Goal: Task Accomplishment & Management: Use online tool/utility

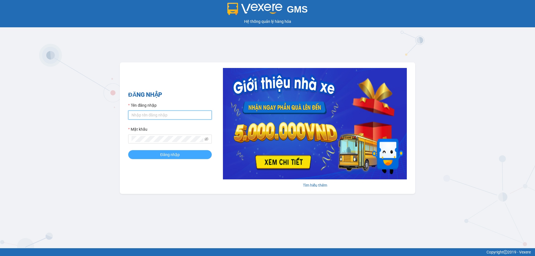
type input "ketoan_hh.xevn"
click at [164, 156] on span "Đăng nhập" at bounding box center [170, 155] width 20 height 6
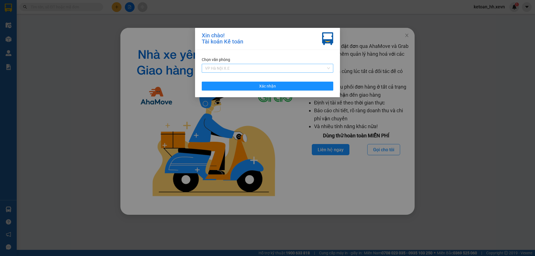
click at [303, 68] on span "VP Hà Nội X.E" at bounding box center [267, 68] width 125 height 8
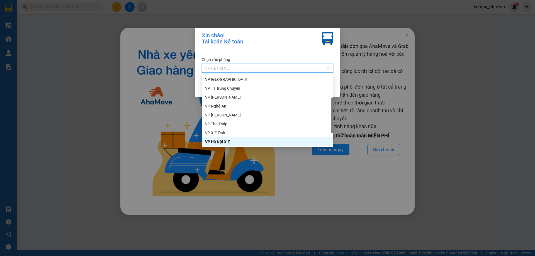
click at [220, 143] on div "VP Hà Nội X.E" at bounding box center [267, 142] width 125 height 6
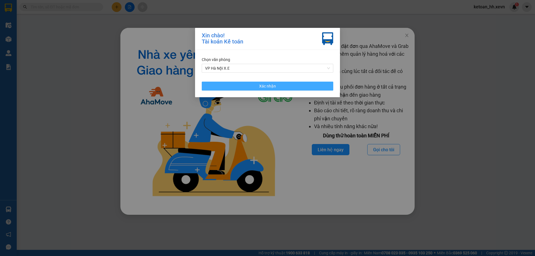
click at [251, 86] on button "Xác nhận" at bounding box center [268, 86] width 132 height 9
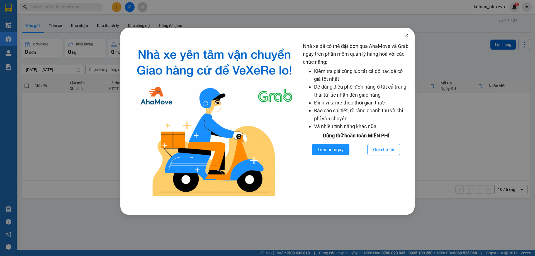
click at [408, 34] on icon "close" at bounding box center [407, 35] width 4 height 4
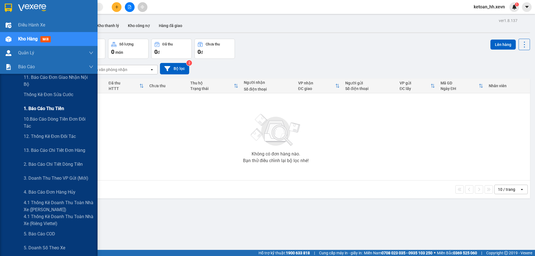
click at [52, 110] on span "1. Báo cáo thu tiền" at bounding box center [44, 108] width 40 height 7
